Goal: Browse casually: Explore the website without a specific task or goal

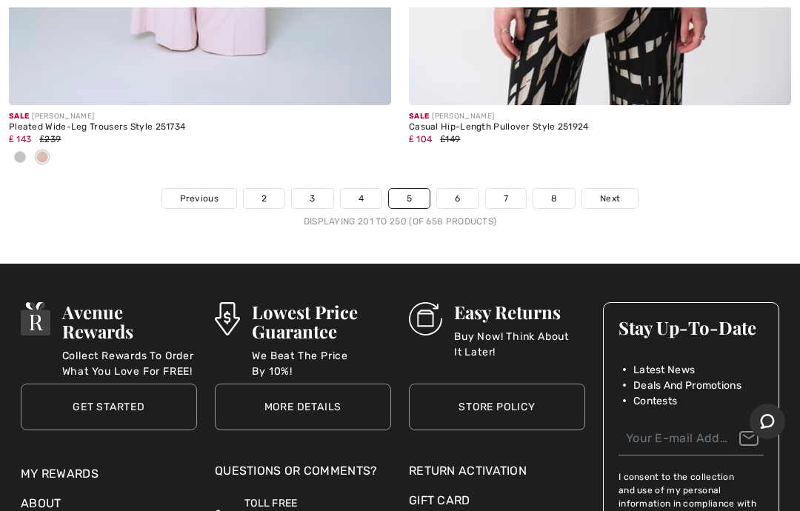
scroll to position [16967, 0]
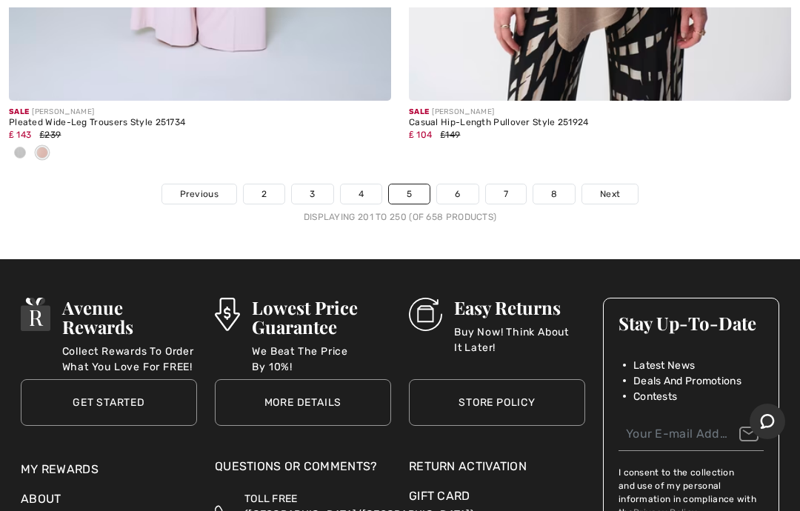
click at [459, 185] on link "6" at bounding box center [457, 194] width 41 height 19
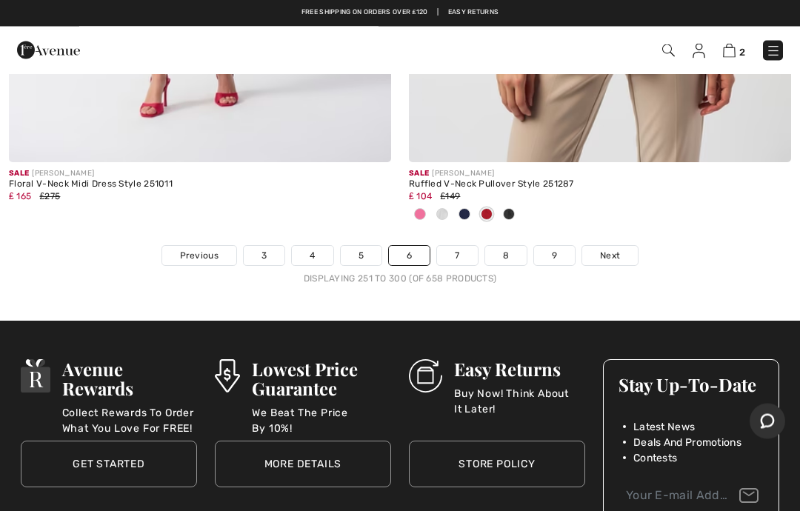
scroll to position [16693, 0]
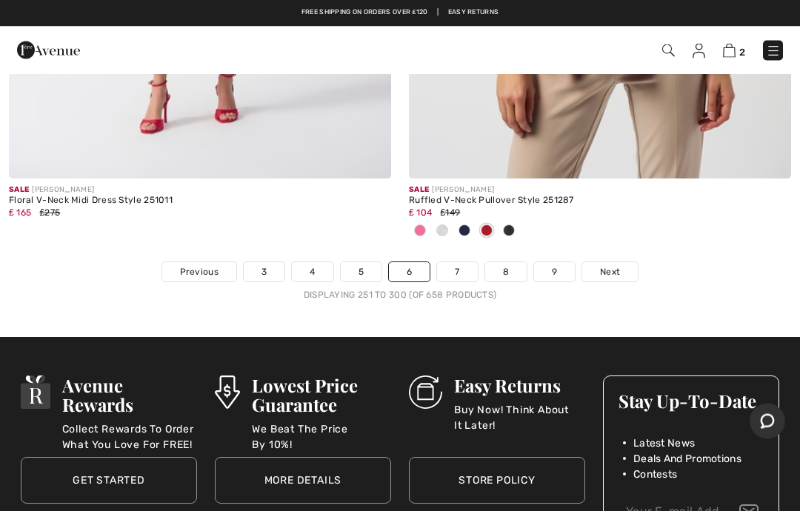
click at [460, 263] on link "7" at bounding box center [457, 272] width 40 height 19
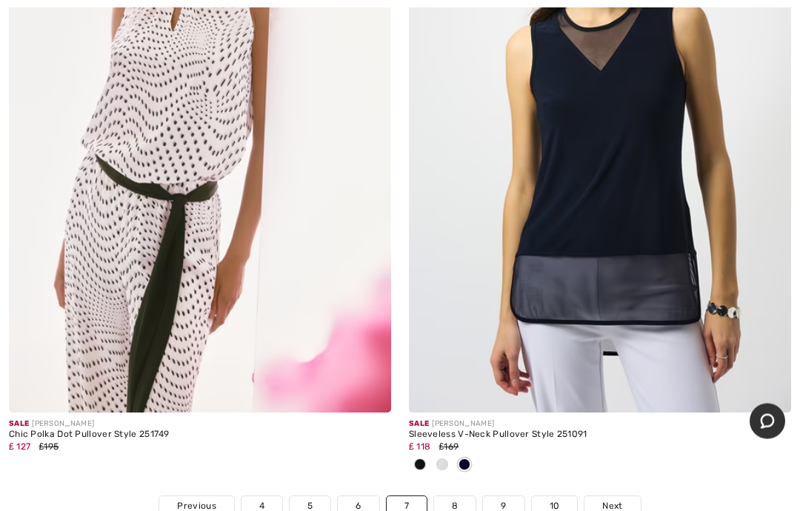
scroll to position [16680, 0]
click at [457, 500] on link "8" at bounding box center [454, 505] width 41 height 19
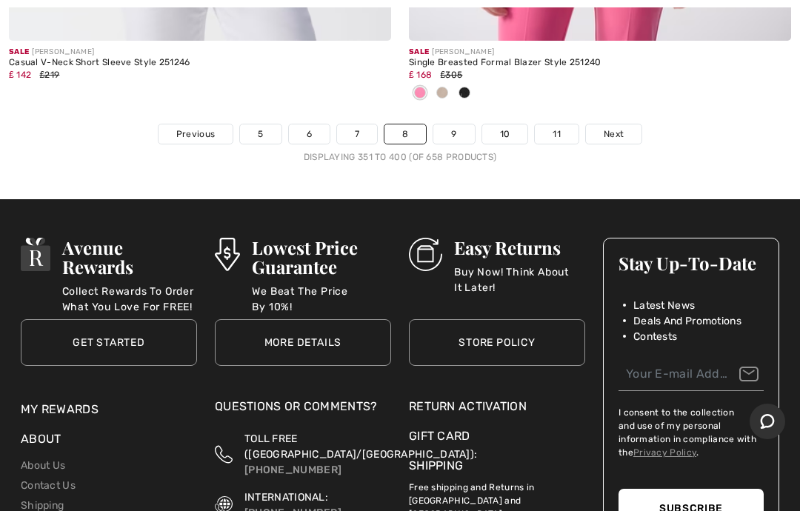
scroll to position [16964, 0]
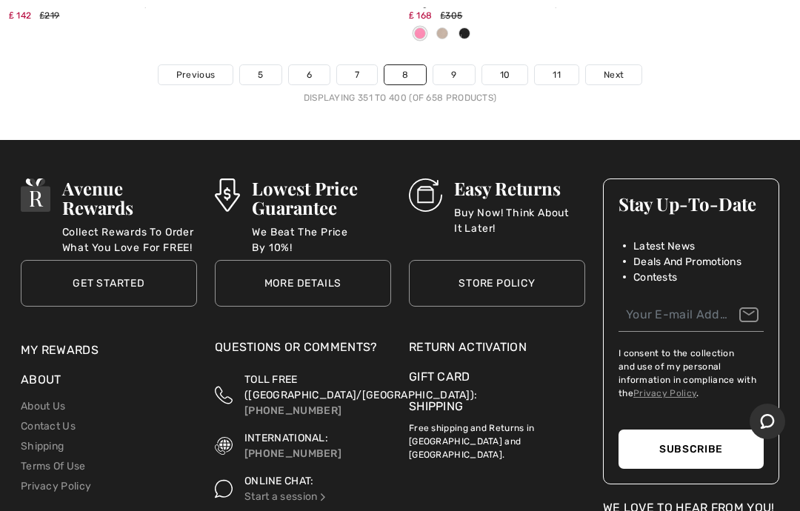
click at [457, 65] on link "9" at bounding box center [454, 74] width 41 height 19
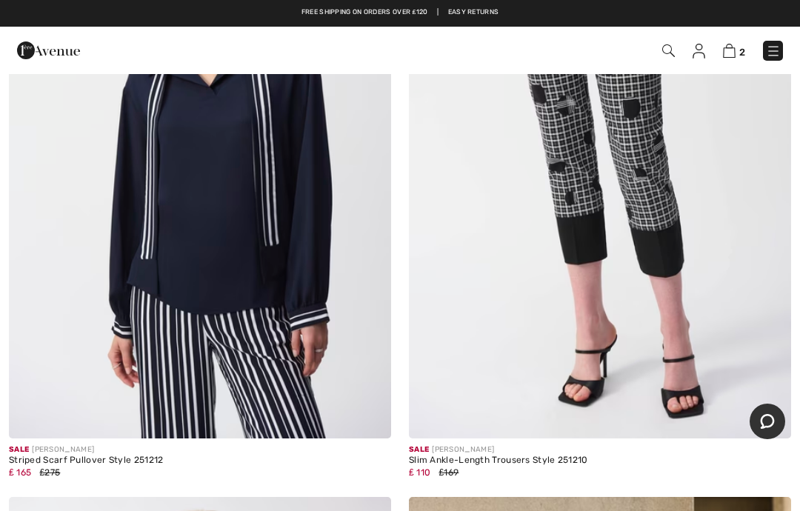
scroll to position [2345, 0]
